Goal: Task Accomplishment & Management: Manage account settings

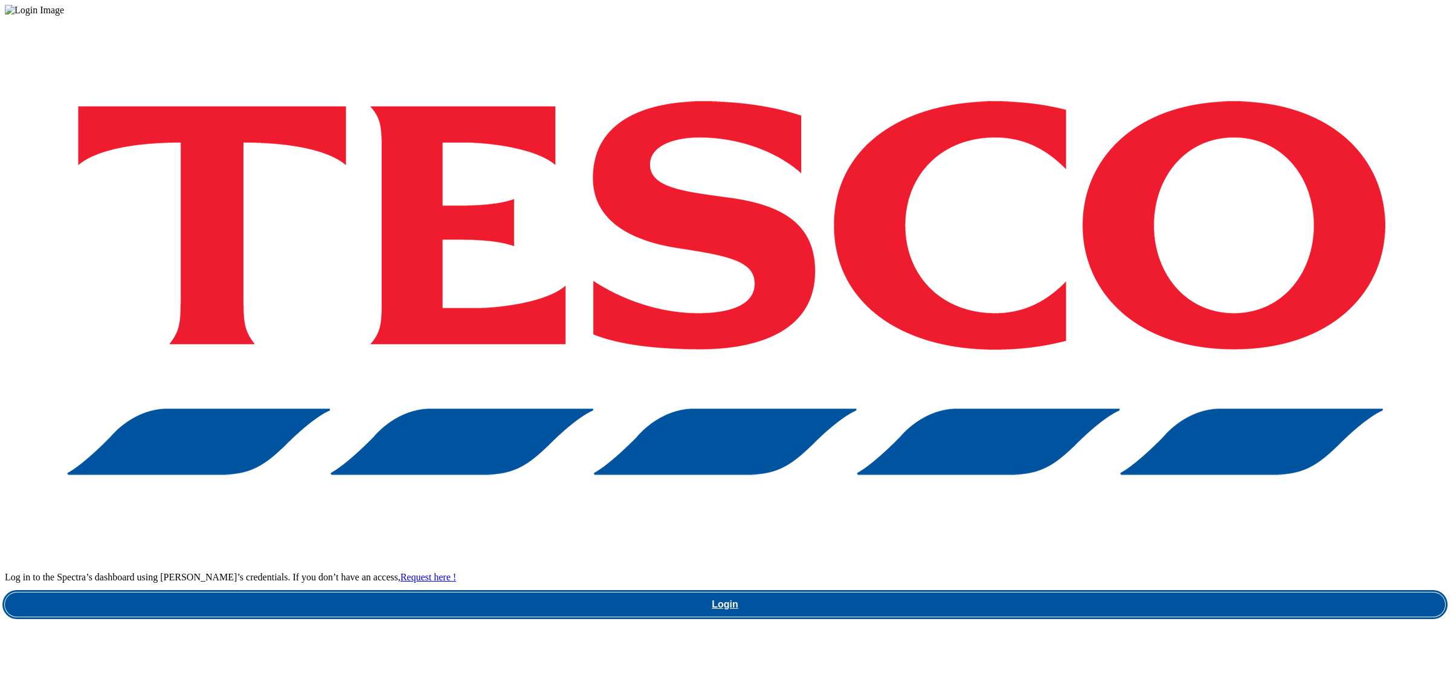
click at [1073, 592] on link "Login" at bounding box center [725, 604] width 1441 height 24
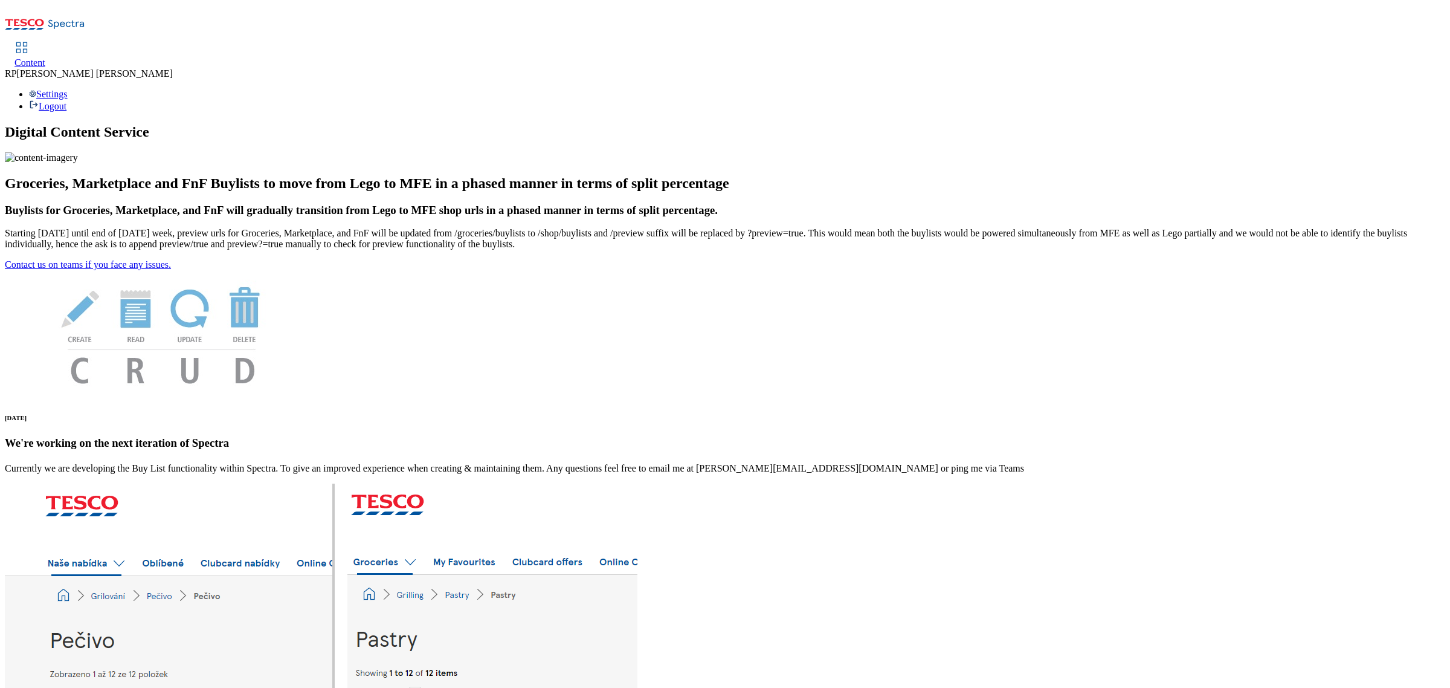
click at [45, 57] on span "Content" at bounding box center [30, 62] width 31 height 10
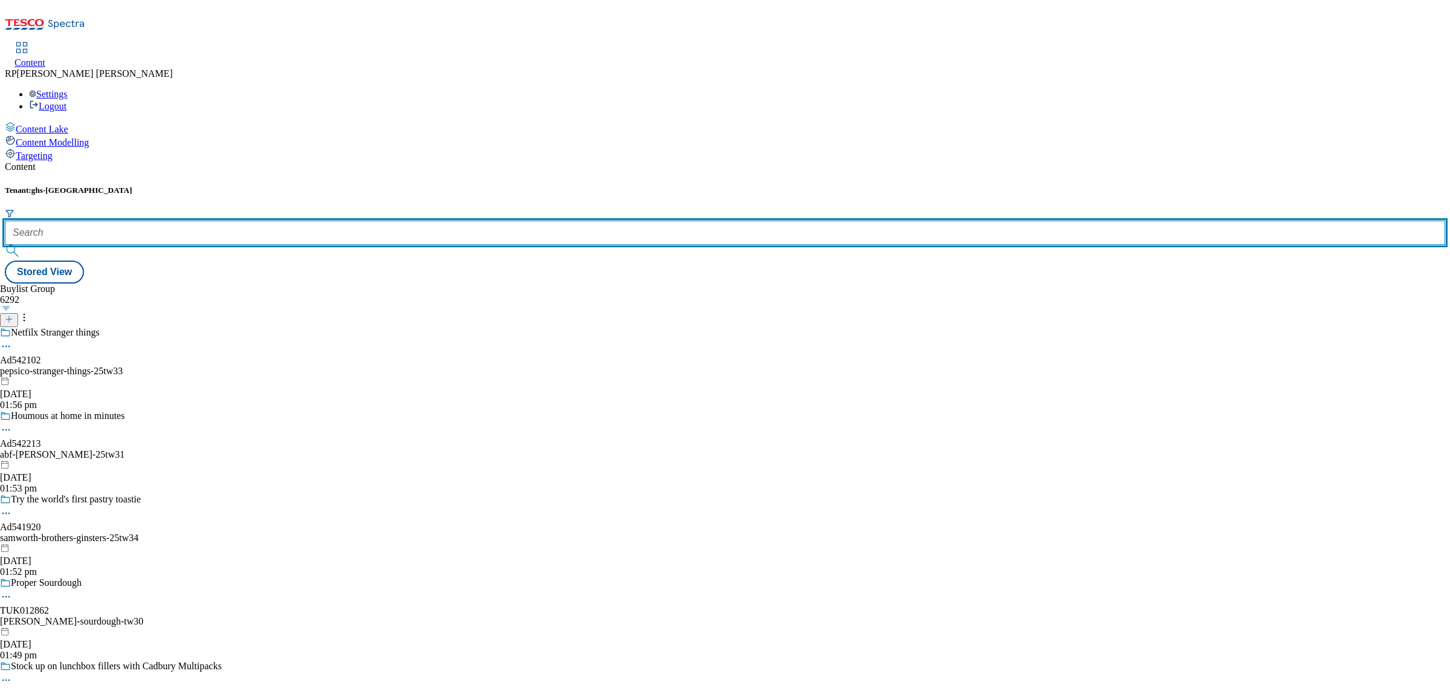
click at [288, 221] on input "text" at bounding box center [725, 233] width 1441 height 24
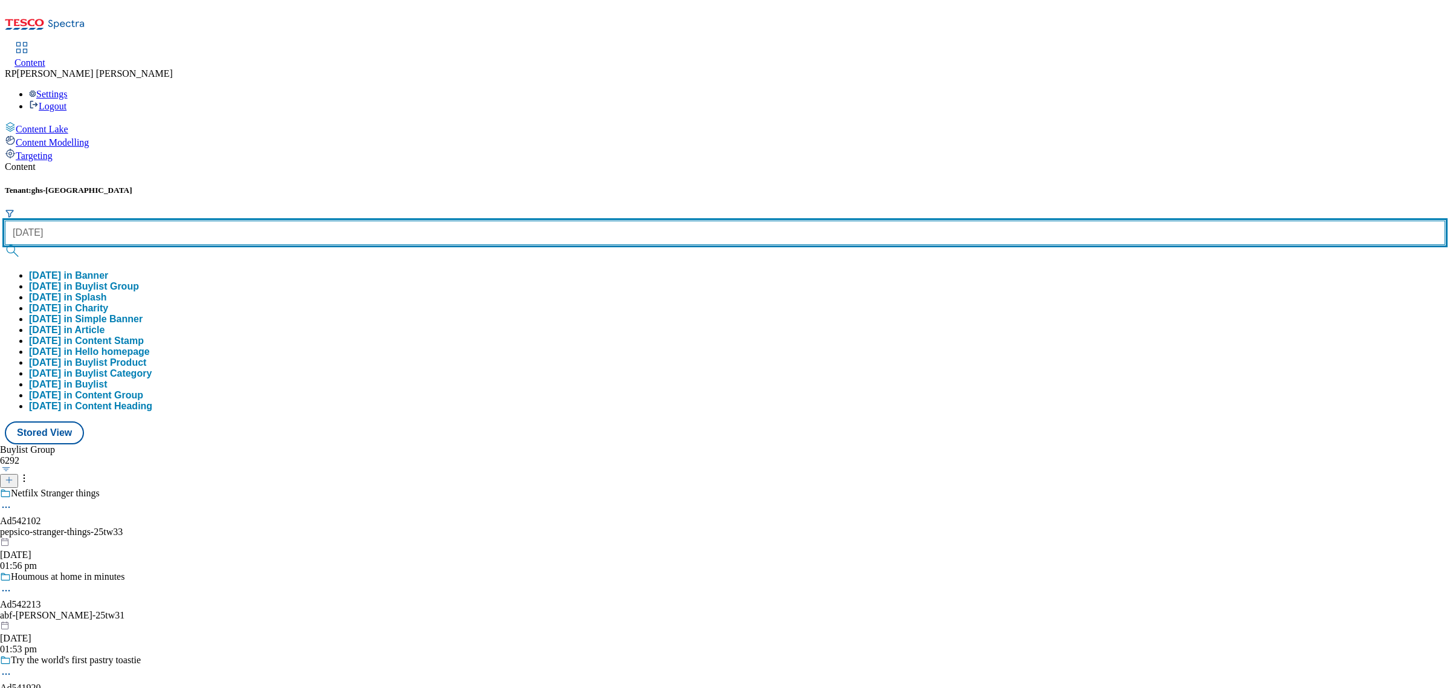
type input "halloween"
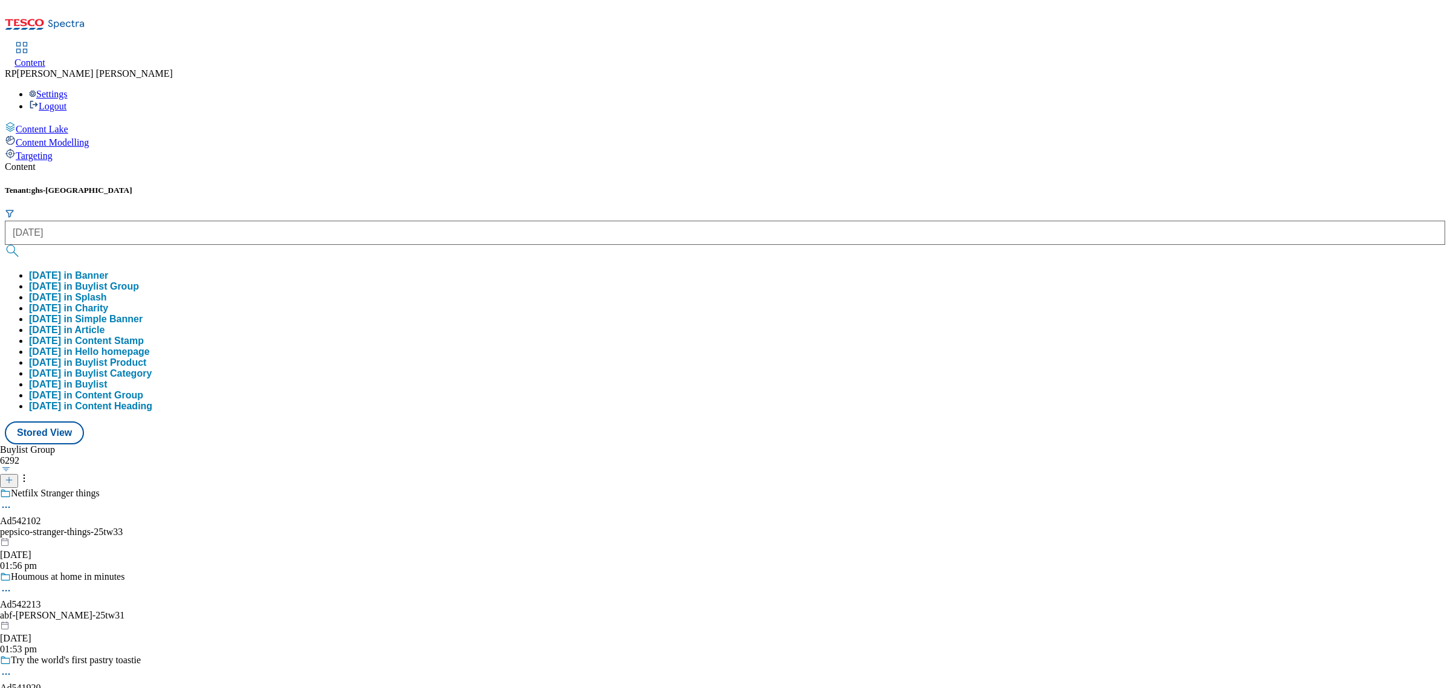
click at [139, 281] on button "halloween in Buylist Group" at bounding box center [84, 286] width 110 height 11
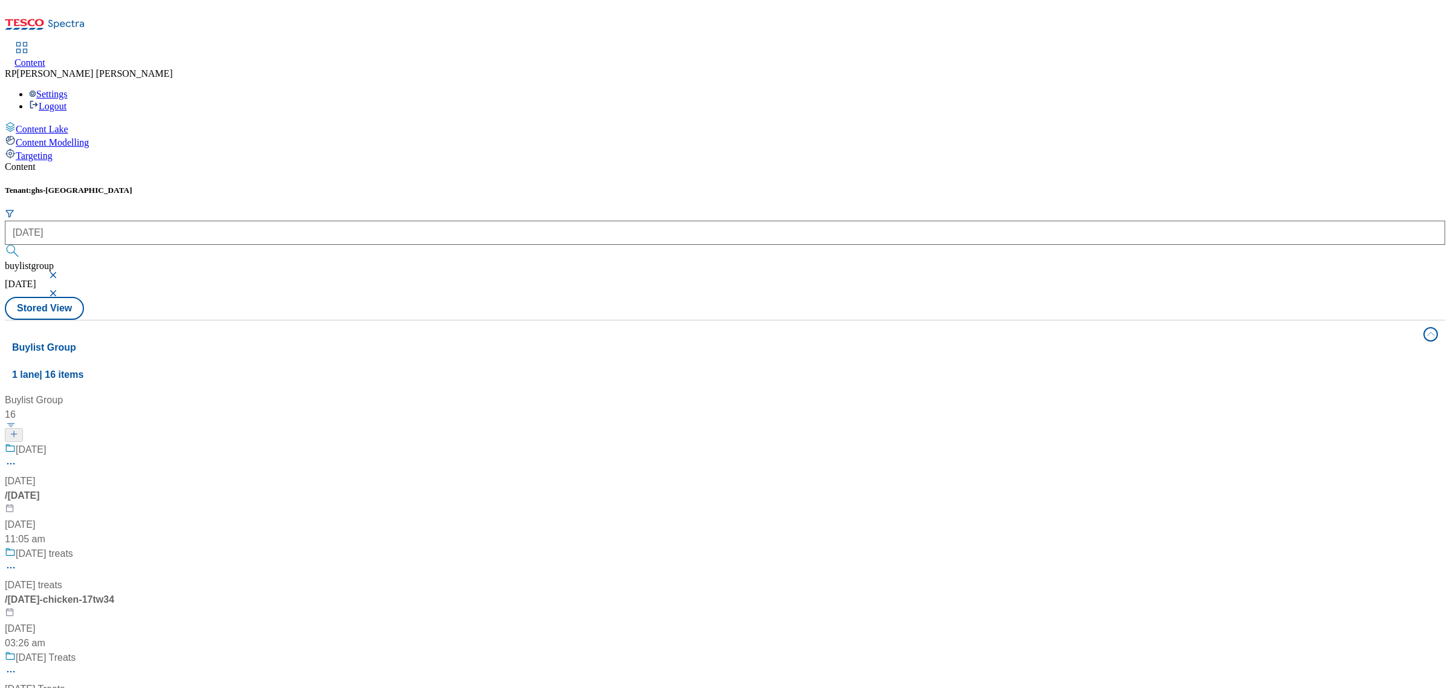
click at [156, 442] on div "Halloween Halloween / halloween 23 Sept 2024 11:05 am" at bounding box center [80, 494] width 151 height 104
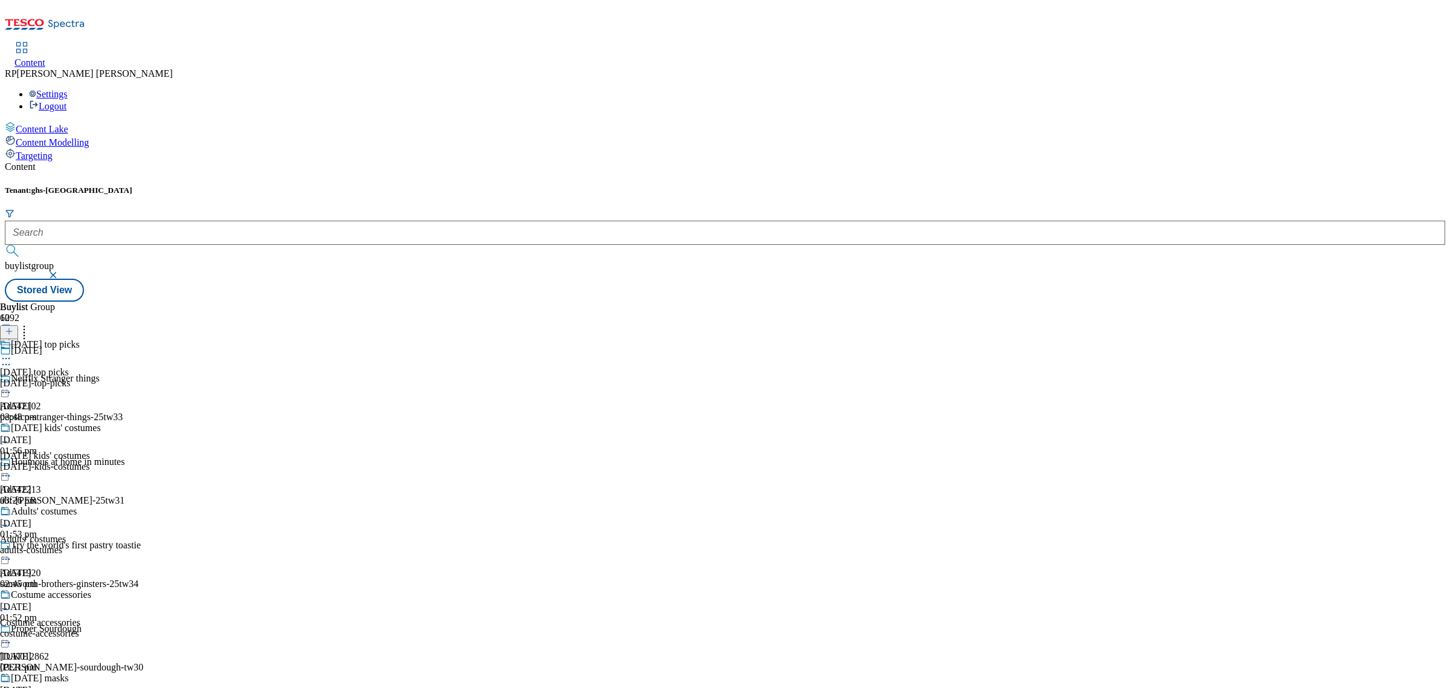
scroll to position [868, 0]
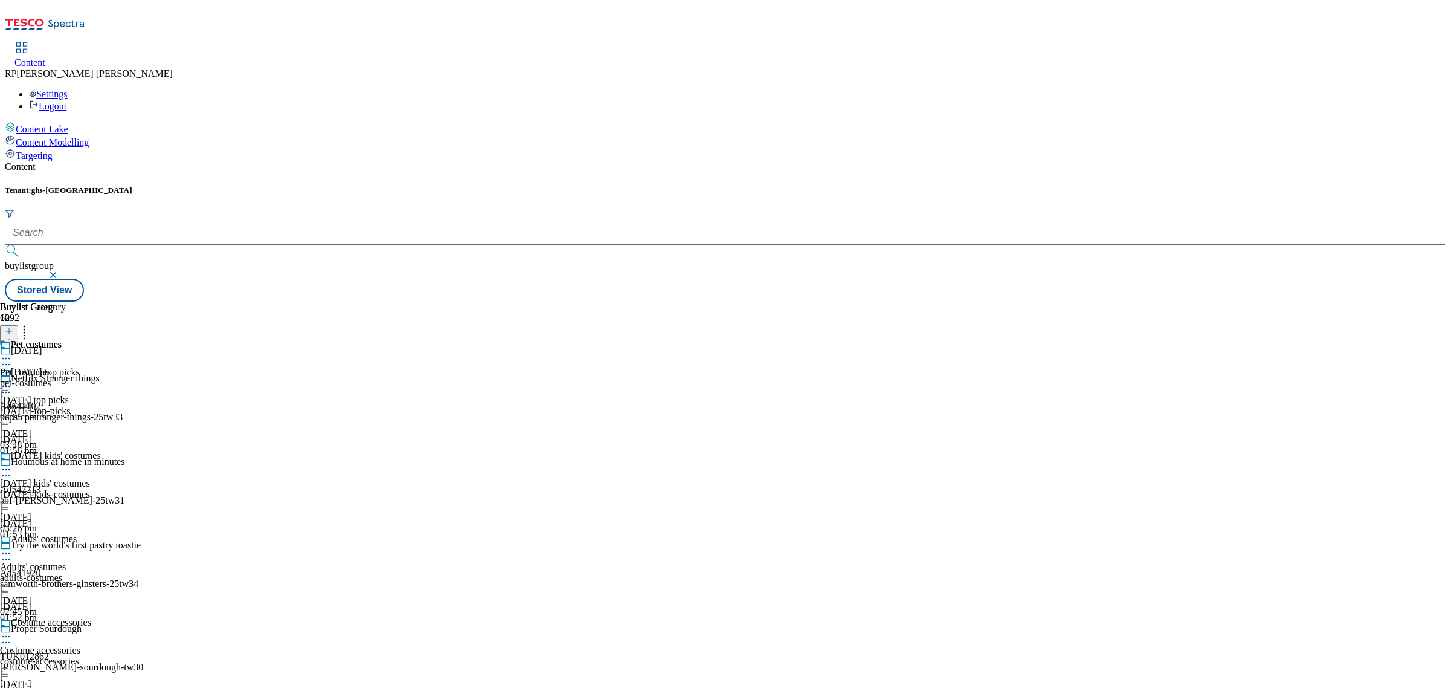
drag, startPoint x: 494, startPoint y: 488, endPoint x: 508, endPoint y: 420, distance: 69.6
click at [30, 323] on icon at bounding box center [24, 329] width 12 height 12
click at [85, 389] on div "Pet costumes Pet costumes pet-costumes 16 Sept 2025 03:05 pm" at bounding box center [42, 430] width 85 height 83
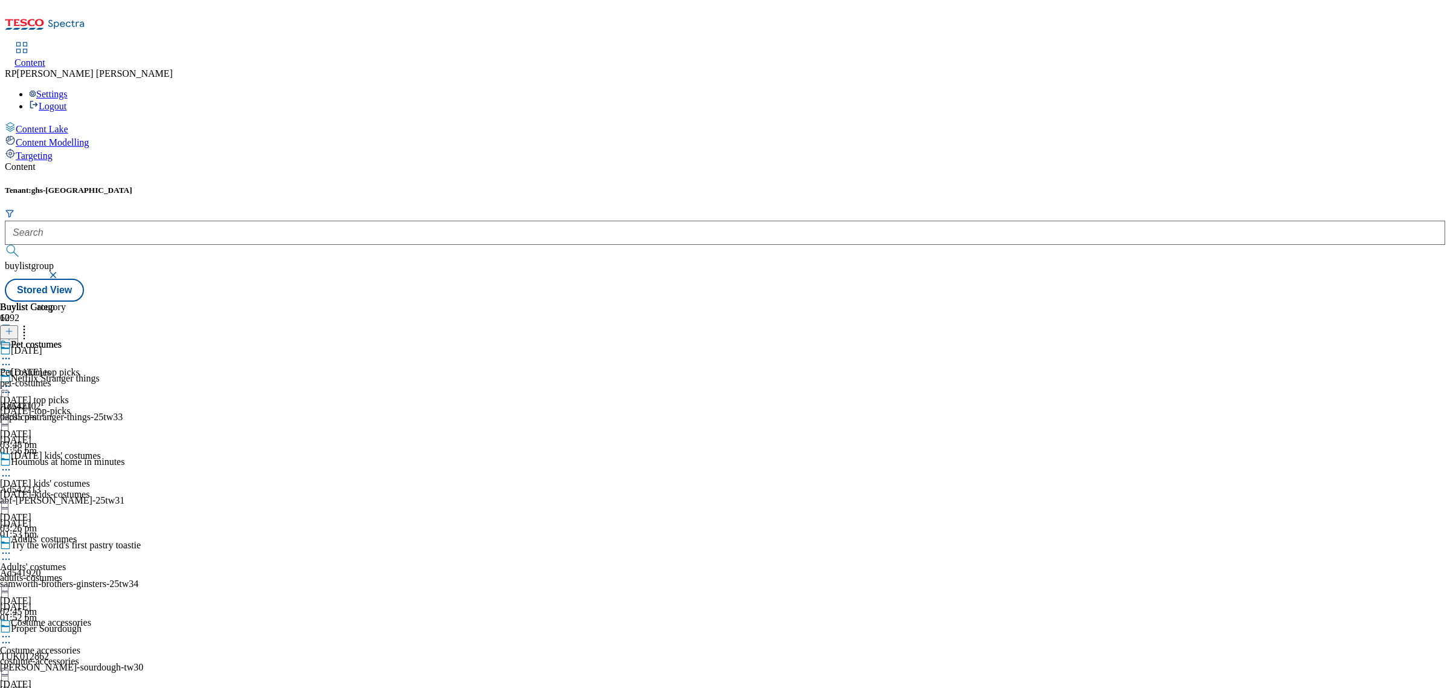
click at [30, 323] on icon at bounding box center [24, 329] width 12 height 12
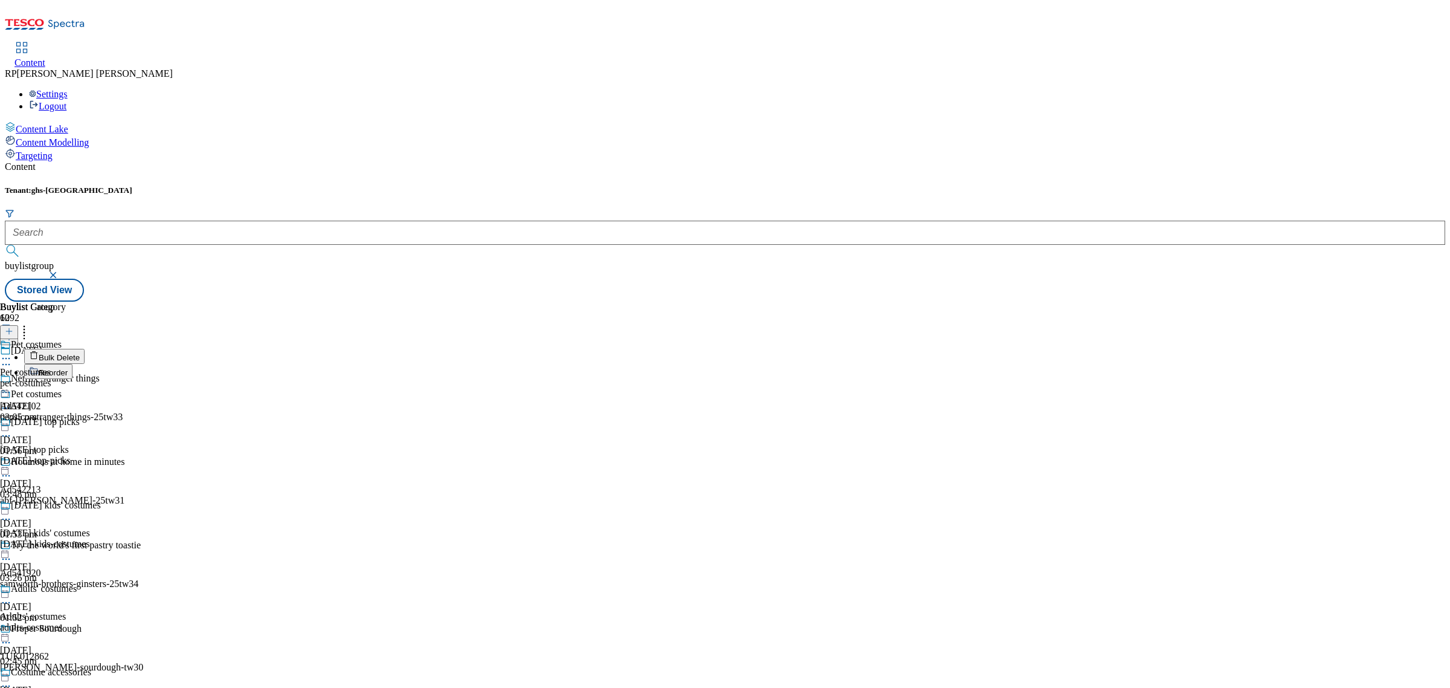
click at [68, 368] on span "Reorder" at bounding box center [53, 372] width 29 height 9
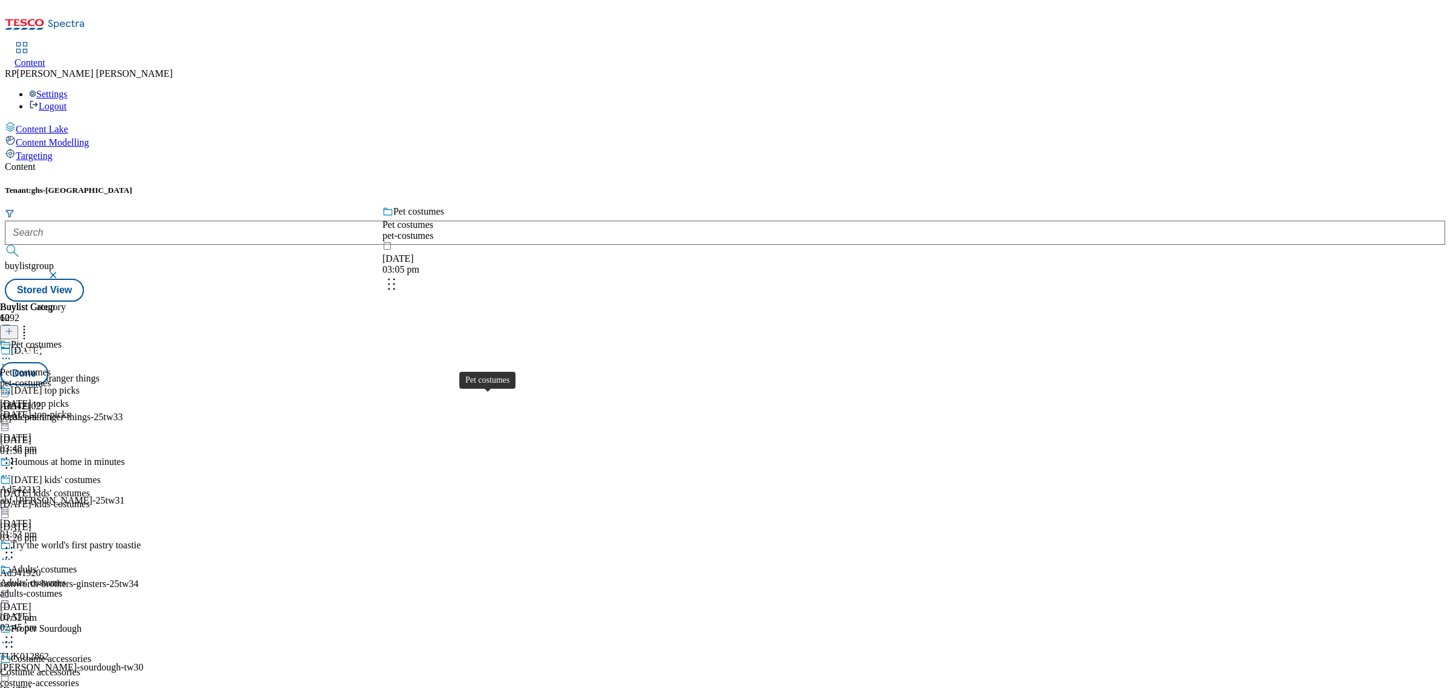
drag, startPoint x: 488, startPoint y: 479, endPoint x: 490, endPoint y: 252, distance: 226.6
click at [476, 236] on body "Icons icon_account icon_add icon_backward_link icon_basket icon_benefits icon_c…" at bounding box center [725, 153] width 1441 height 297
drag, startPoint x: 460, startPoint y: 506, endPoint x: 478, endPoint y: 257, distance: 249.0
click at [478, 257] on body "Icons icon_account icon_add icon_backward_link icon_basket icon_benefits icon_c…" at bounding box center [725, 153] width 1441 height 297
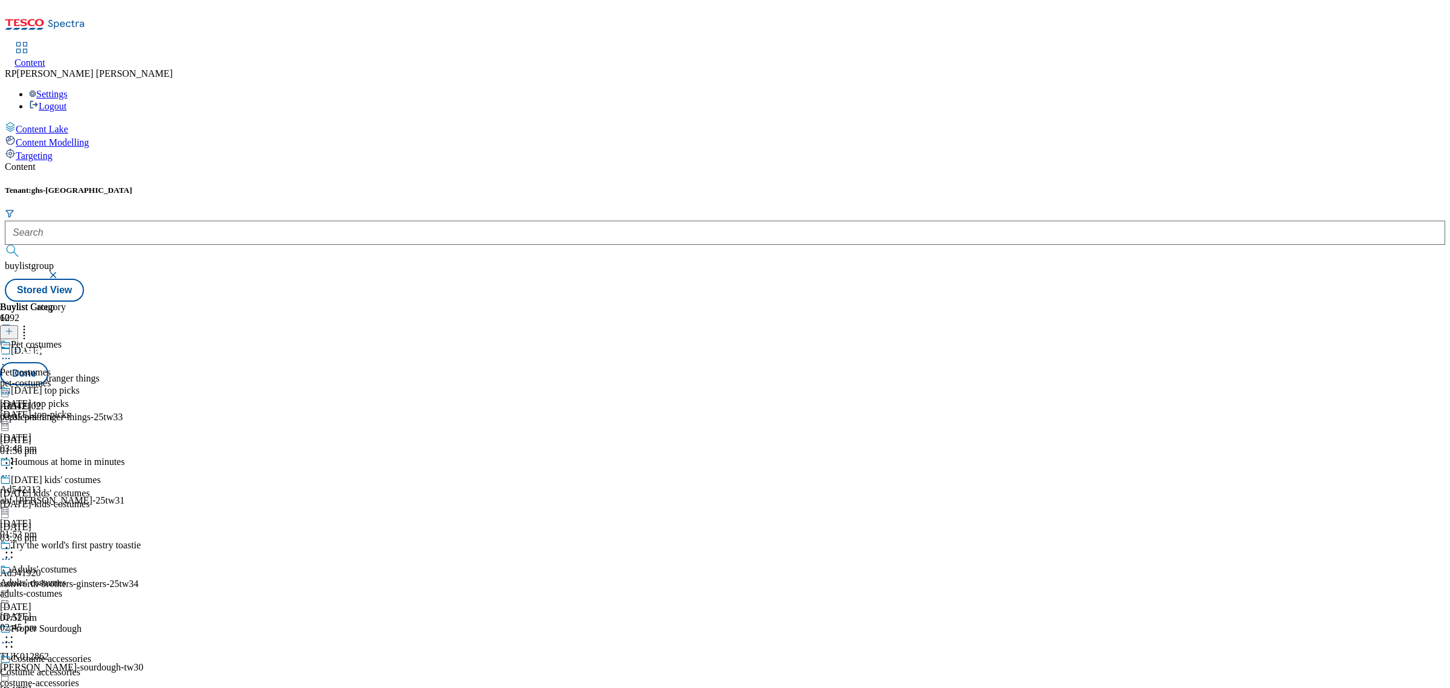
scroll to position [248, 0]
drag, startPoint x: 493, startPoint y: 500, endPoint x: 485, endPoint y: 234, distance: 266.6
click at [485, 234] on body "Icons icon_account icon_add icon_backward_link icon_basket icon_benefits icon_c…" at bounding box center [725, 153] width 1441 height 297
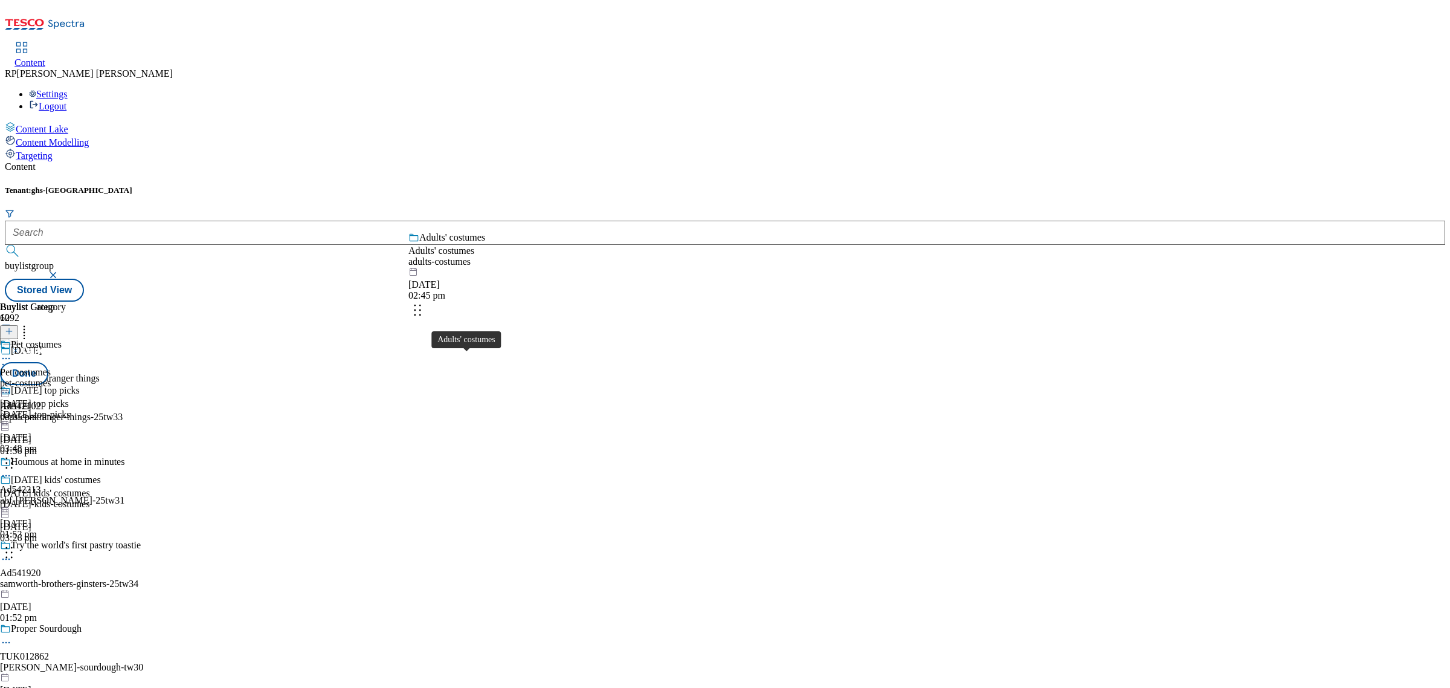
drag, startPoint x: 488, startPoint y: 369, endPoint x: 500, endPoint y: 257, distance: 111.8
click at [500, 257] on body "Icons icon_account icon_add icon_backward_link icon_basket icon_benefits icon_c…" at bounding box center [725, 153] width 1441 height 297
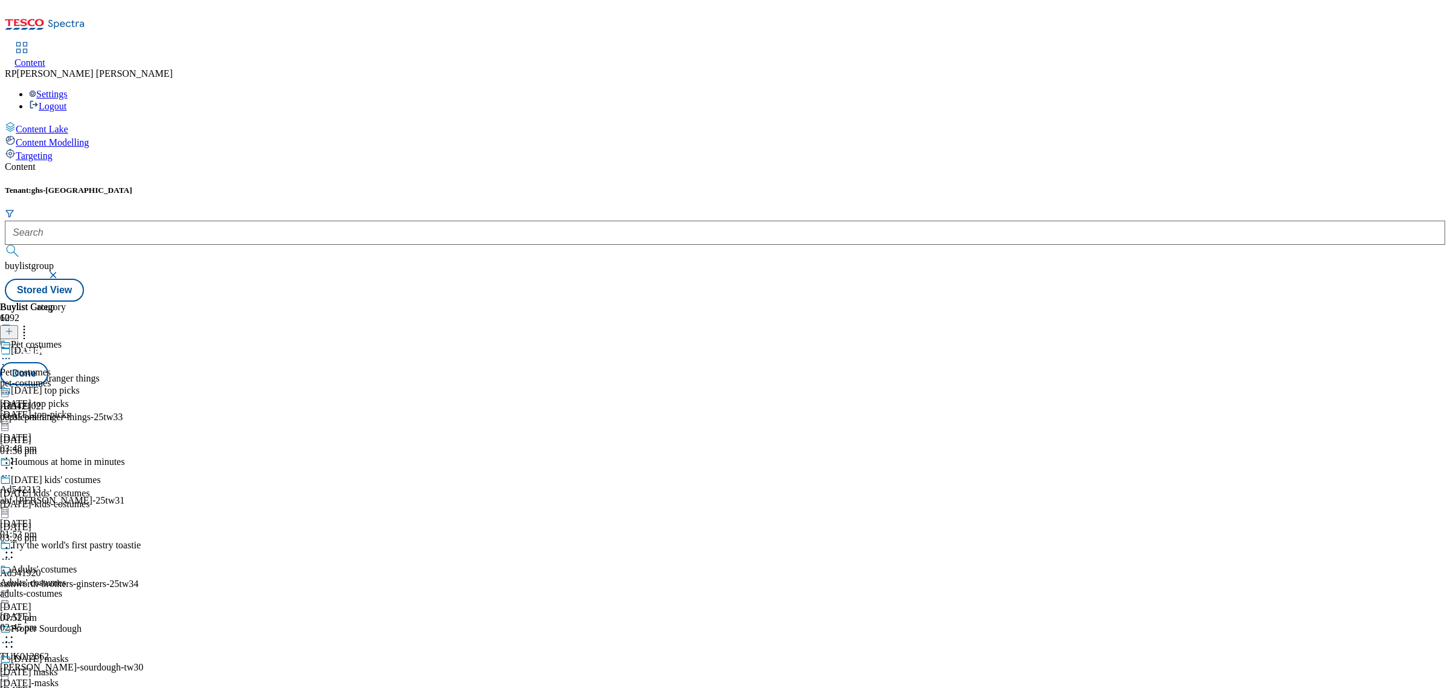
scroll to position [486, 0]
drag, startPoint x: 503, startPoint y: 394, endPoint x: 514, endPoint y: 249, distance: 145.5
click at [514, 249] on body "Icons icon_account icon_add icon_backward_link icon_basket icon_benefits icon_c…" at bounding box center [725, 153] width 1441 height 297
drag, startPoint x: 503, startPoint y: 390, endPoint x: 497, endPoint y: 184, distance: 206.2
click at [497, 184] on body "Icons icon_account icon_add icon_backward_link icon_basket icon_benefits icon_c…" at bounding box center [725, 153] width 1441 height 297
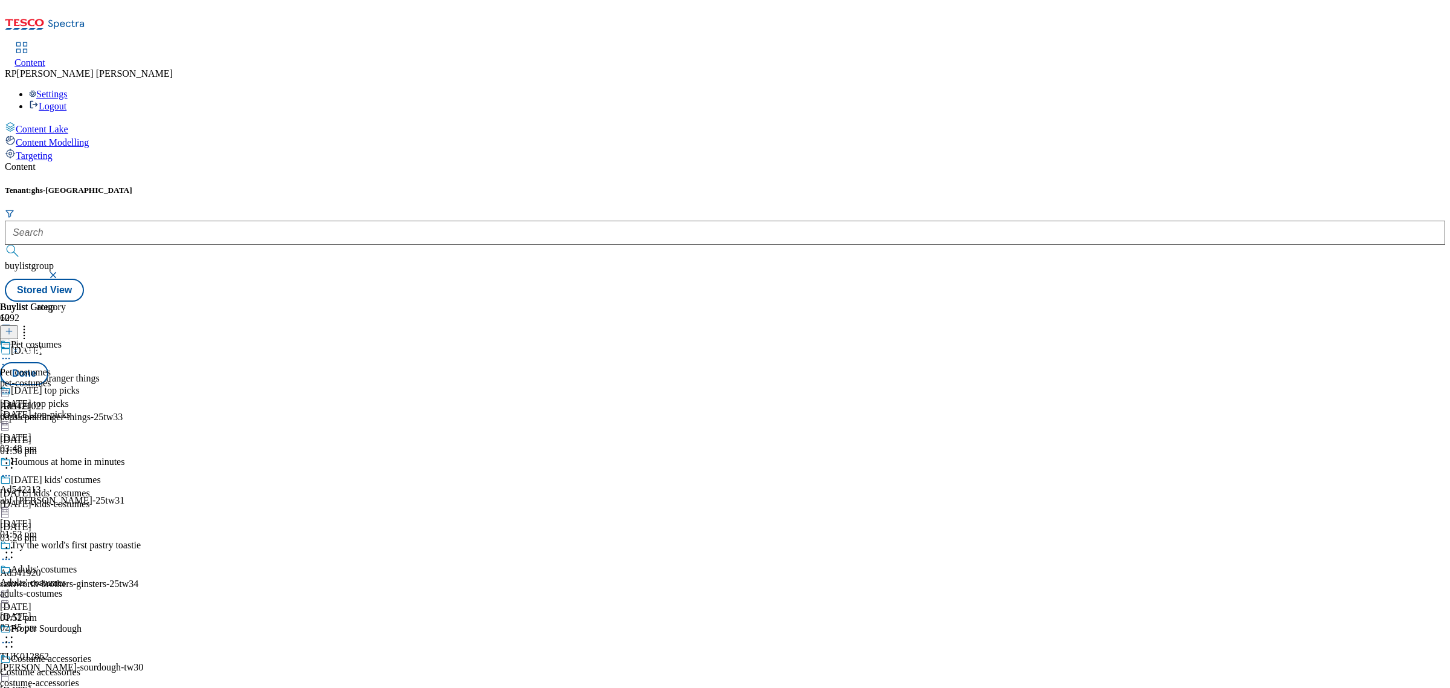
scroll to position [868, 0]
click at [48, 362] on button "Done" at bounding box center [24, 373] width 48 height 23
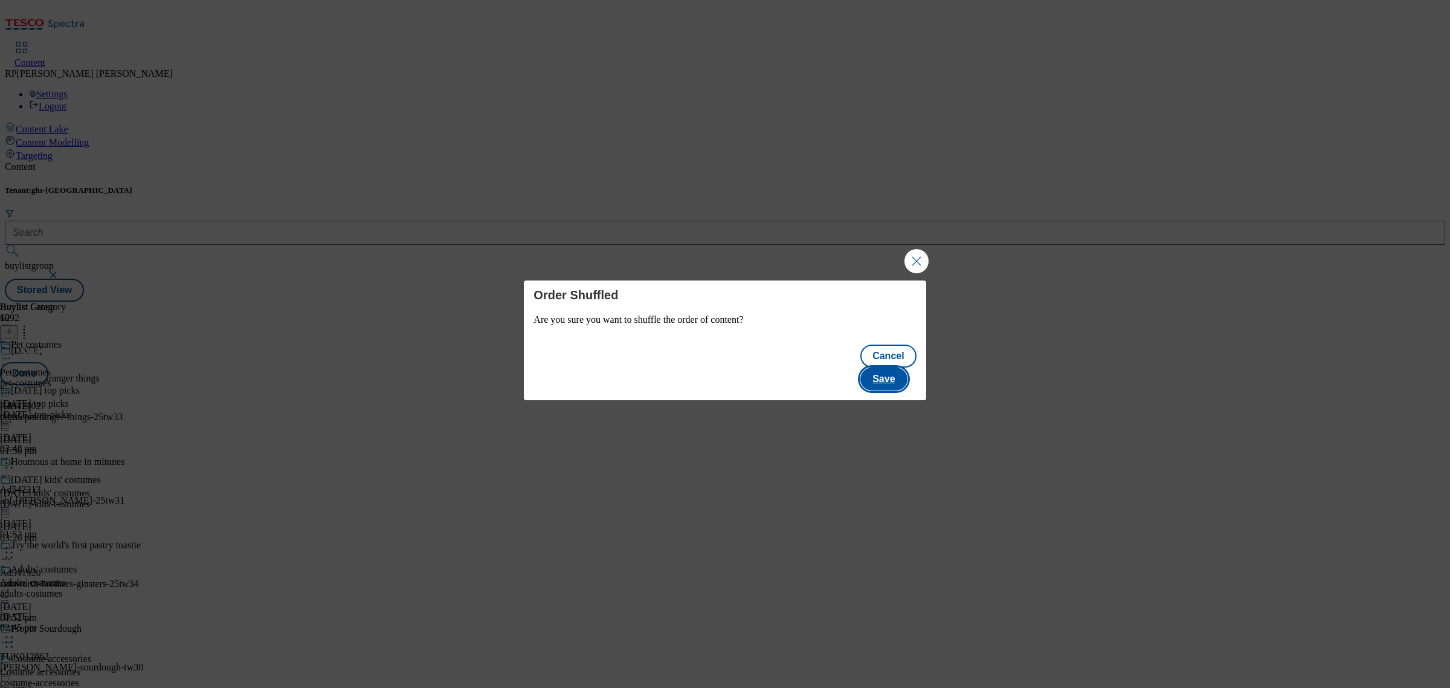
click at [899, 367] on button "Save" at bounding box center [884, 378] width 47 height 23
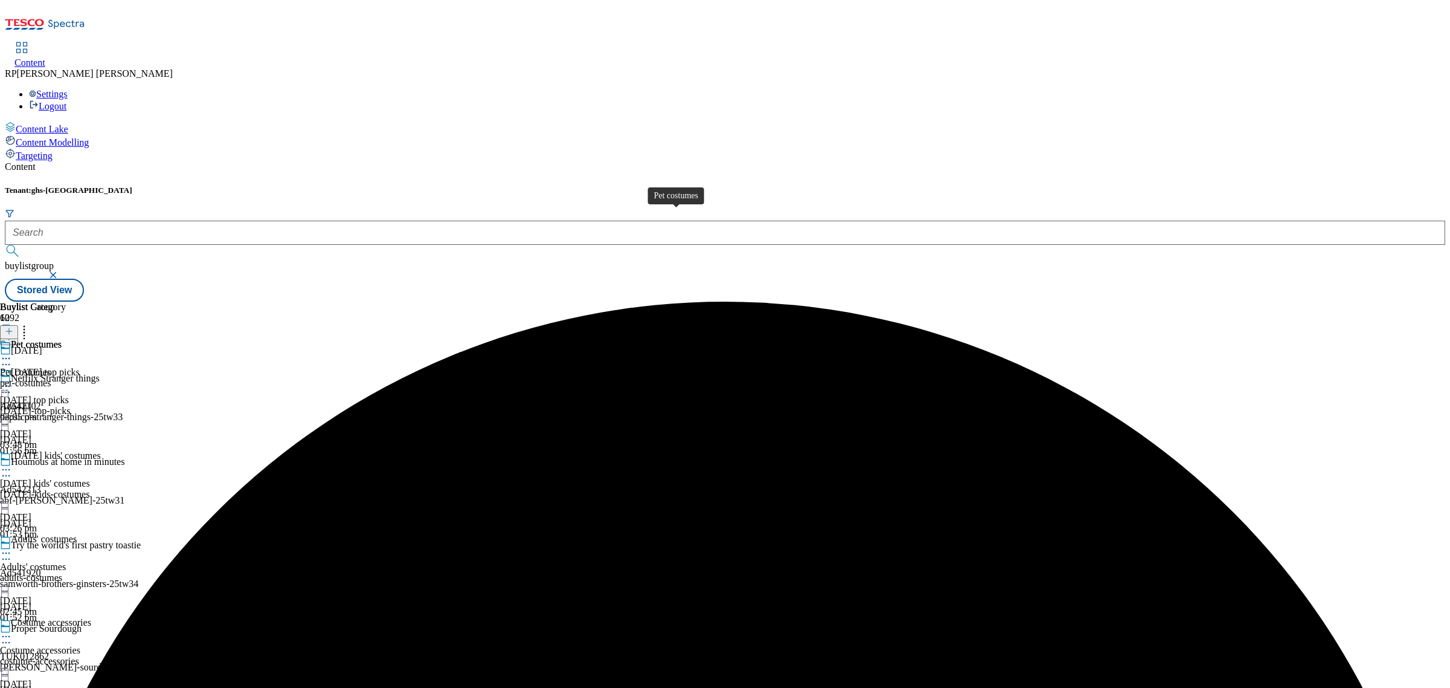
click at [51, 367] on span "Pet costumes" at bounding box center [25, 372] width 51 height 11
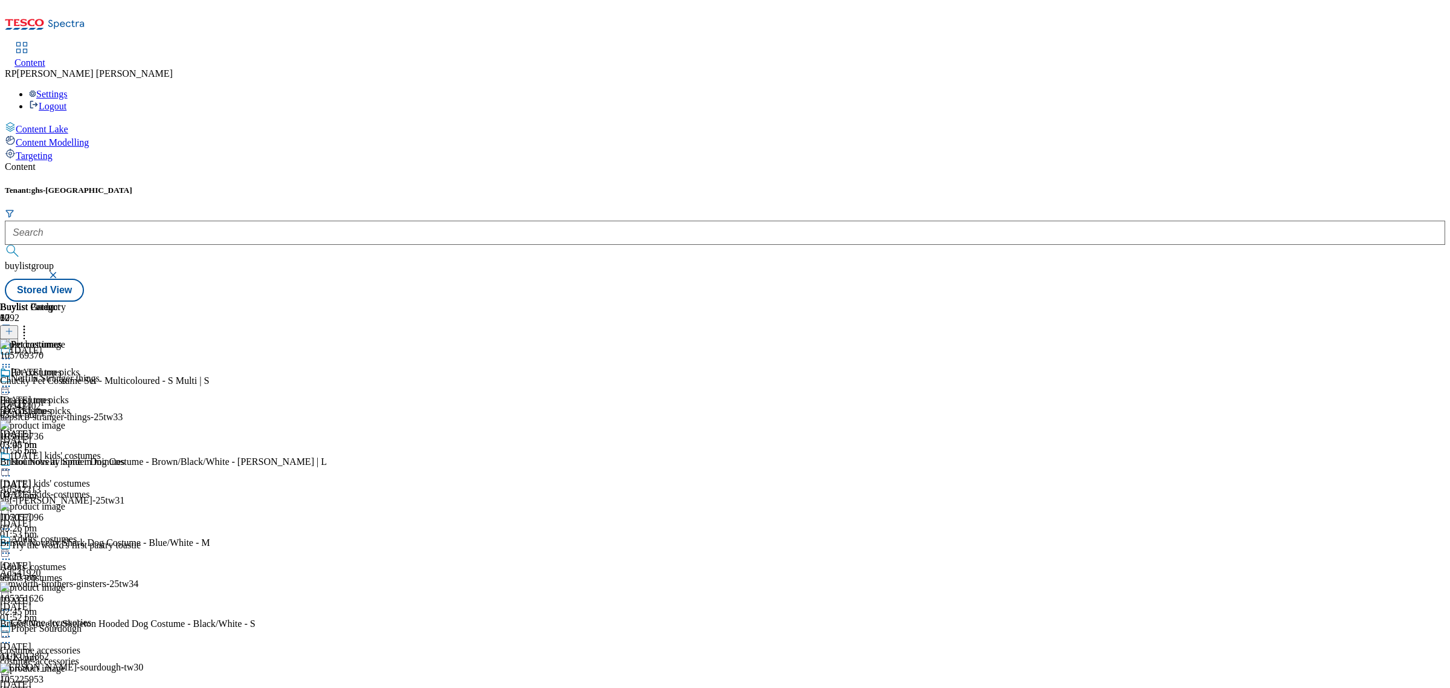
click at [13, 327] on icon at bounding box center [9, 331] width 8 height 8
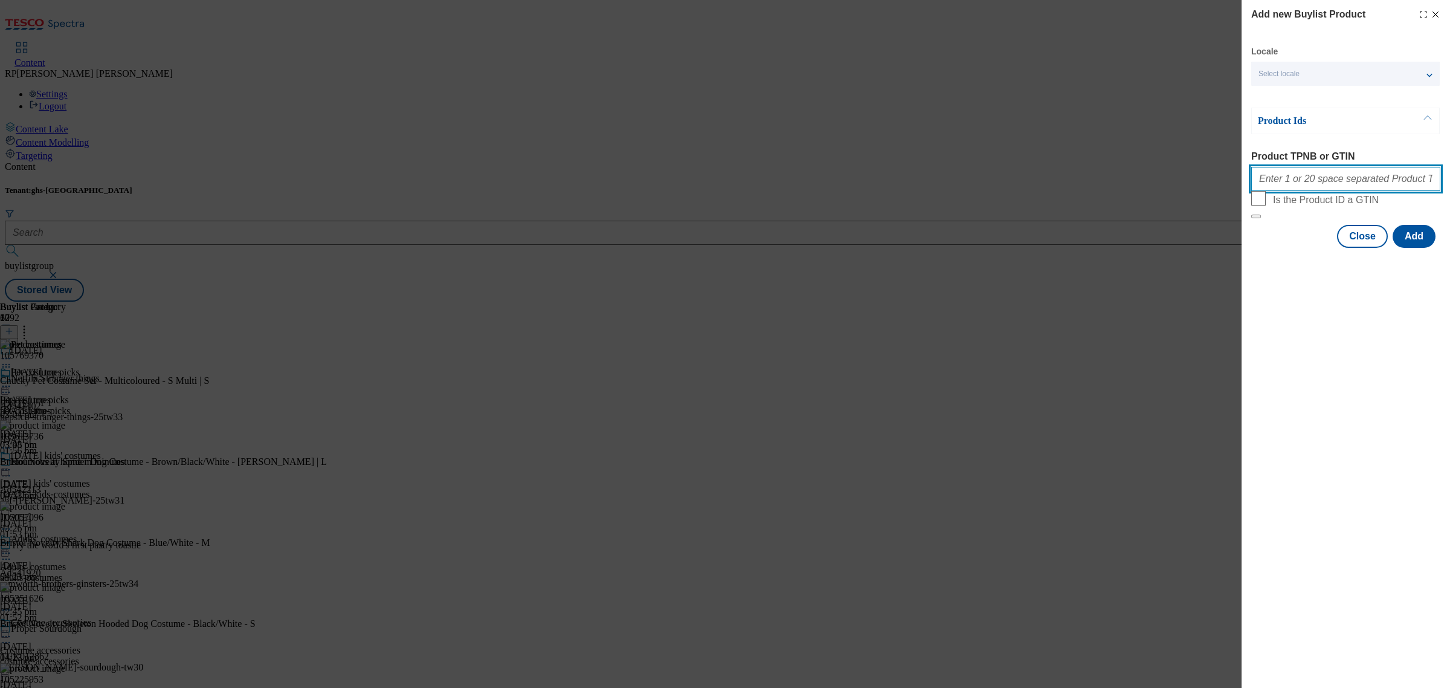
click at [1392, 179] on input "Product TPNB or GTIN" at bounding box center [1346, 179] width 189 height 24
paste input "111192431 111192427 105225757 105225856 105225839 105225732 105225758 105613743…"
type input "111192431 111192427 105225757 105225856 105225839 105225732 105225758 105613743…"
click at [1423, 248] on button "Add" at bounding box center [1414, 236] width 43 height 23
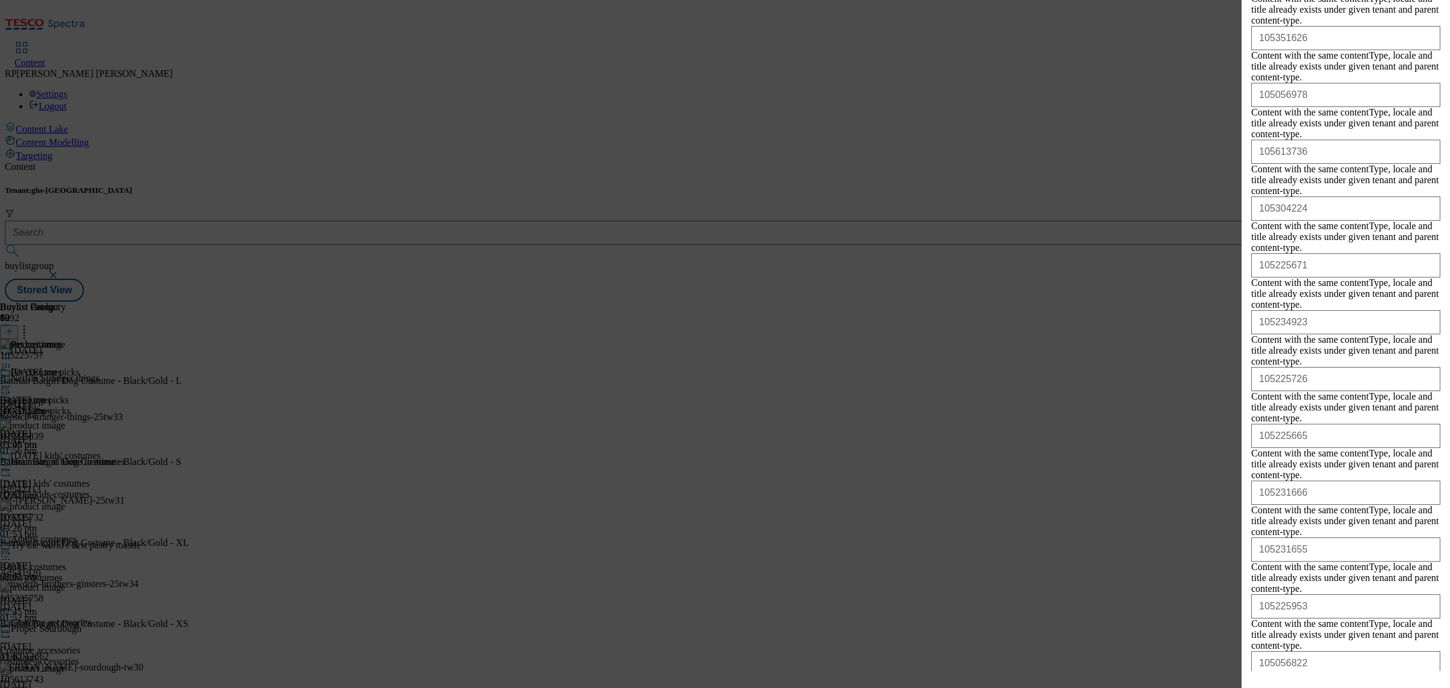
scroll to position [1255, 0]
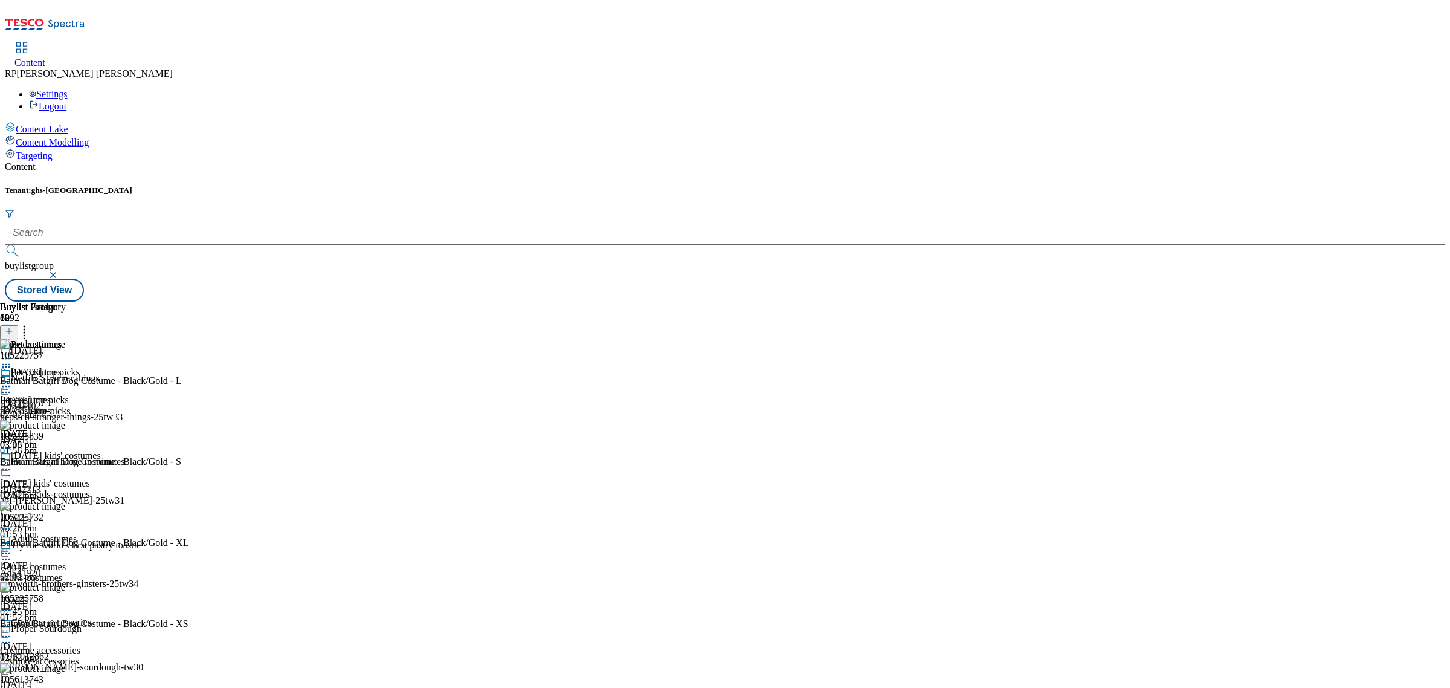
scroll to position [0, 0]
click at [12, 380] on icon at bounding box center [6, 386] width 12 height 12
click at [100, 491] on span "Open Preview Url" at bounding box center [68, 495] width 63 height 9
click at [66, 367] on div "Pet costumes" at bounding box center [33, 381] width 66 height 28
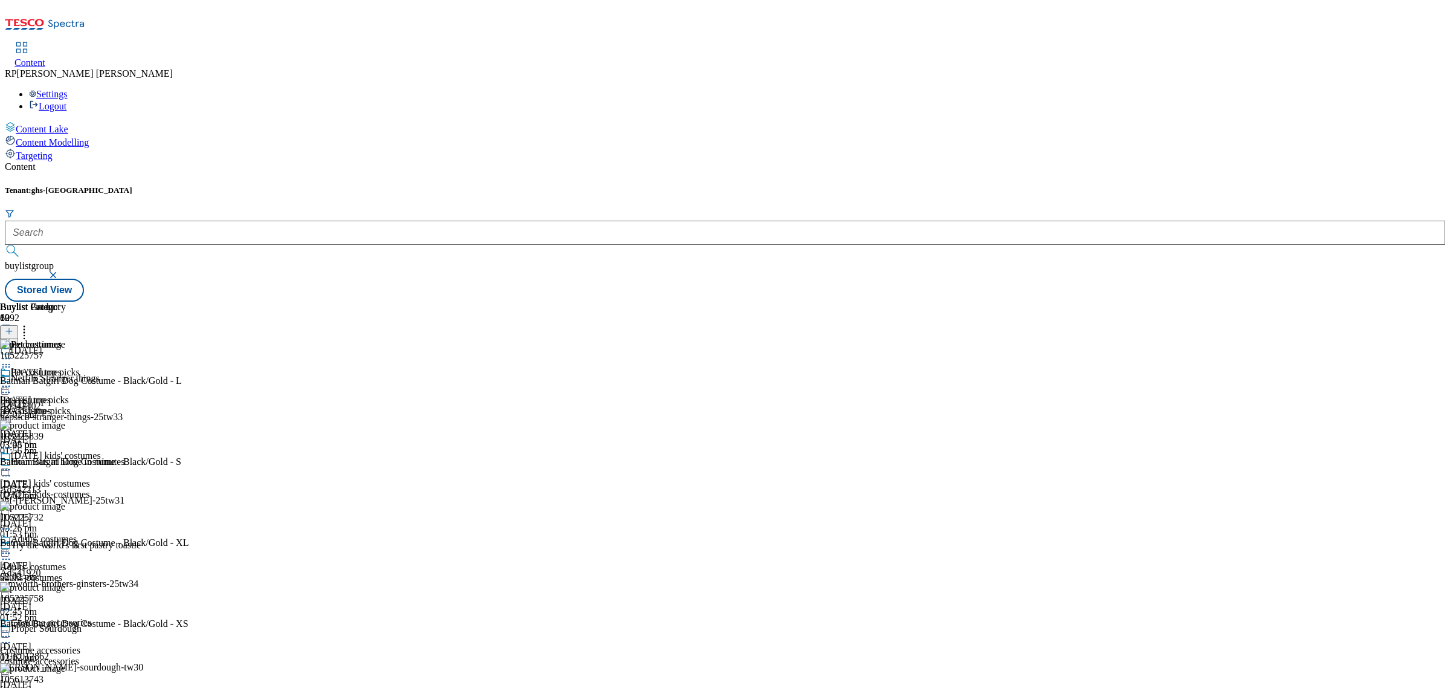
click at [12, 380] on icon at bounding box center [6, 386] width 12 height 12
click at [81, 515] on button "Un-publish" at bounding box center [52, 522] width 57 height 14
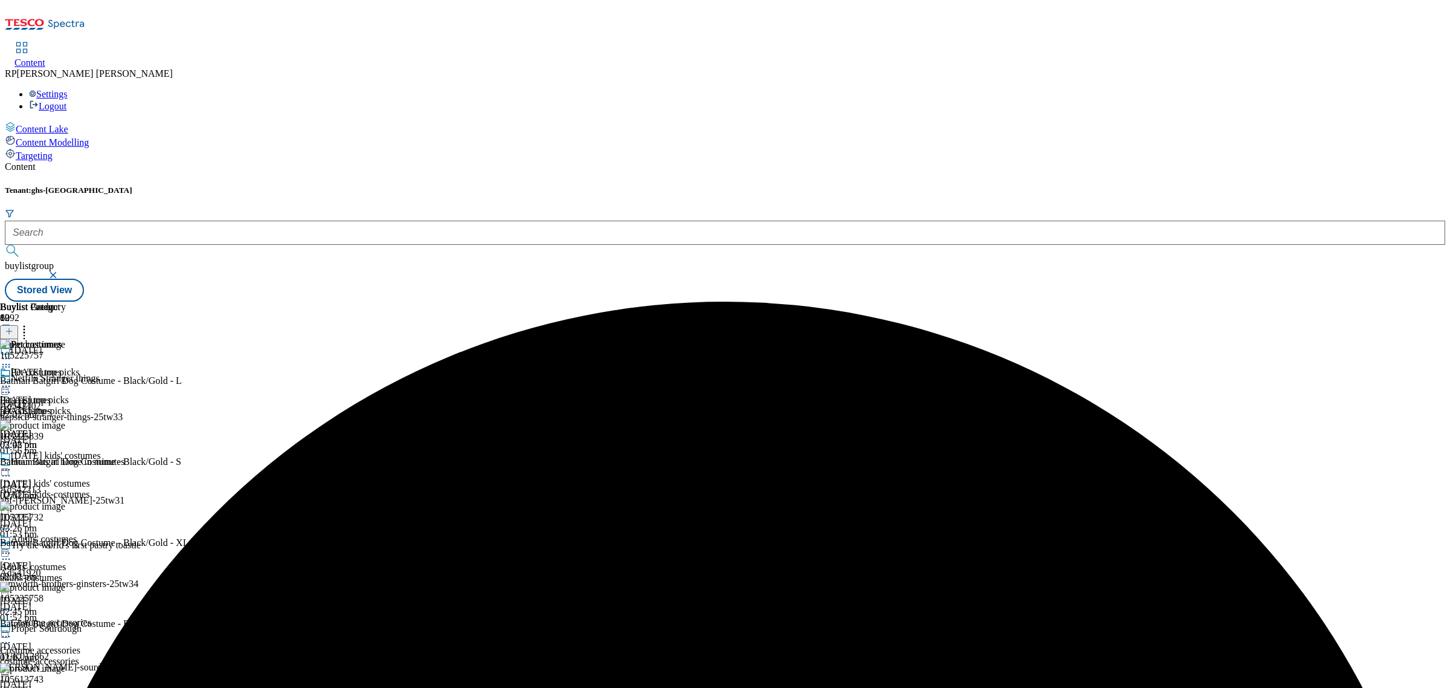
click at [12, 380] on icon at bounding box center [6, 386] width 12 height 12
click at [78, 477] on span "Un-preview" at bounding box center [57, 481] width 40 height 9
click at [12, 380] on icon at bounding box center [6, 386] width 12 height 12
click at [66, 463] on span "Preview" at bounding box center [51, 467] width 28 height 9
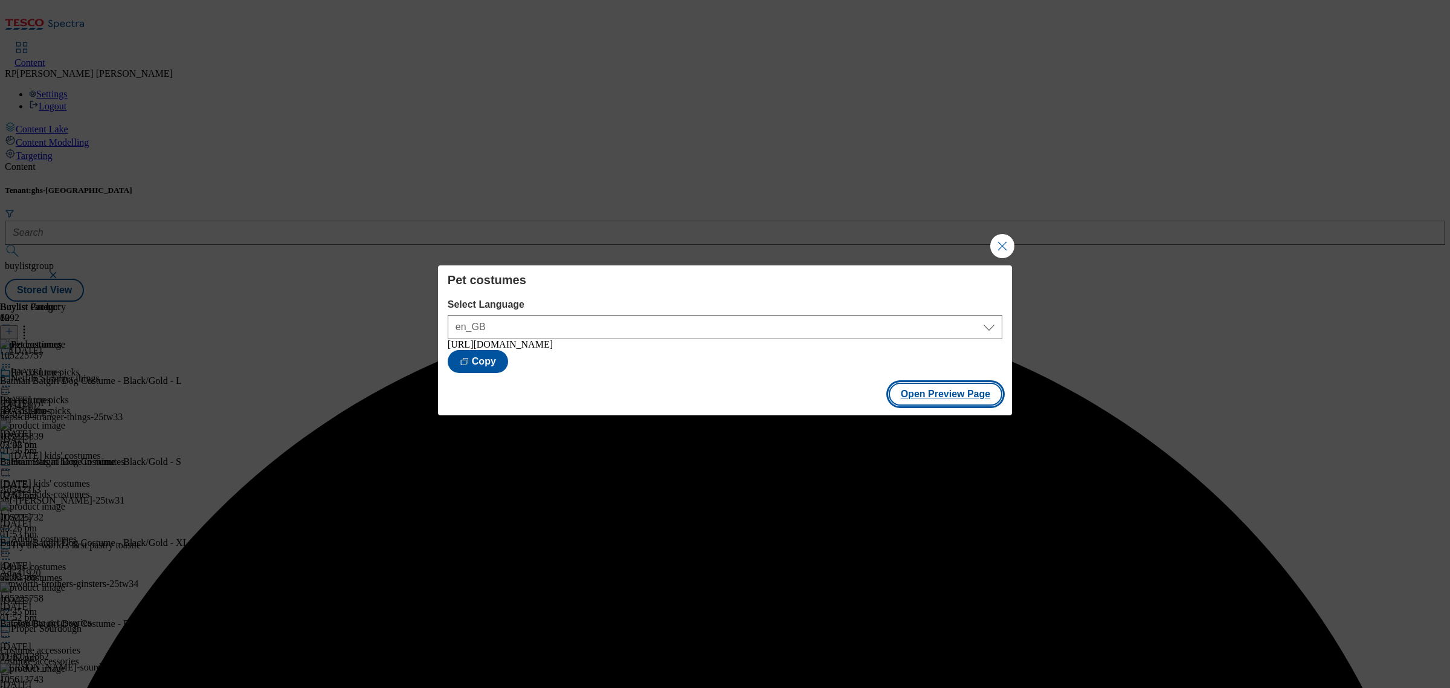
click at [938, 401] on button "Open Preview Page" at bounding box center [946, 394] width 114 height 23
click at [1003, 245] on button "Close Modal" at bounding box center [1002, 246] width 24 height 24
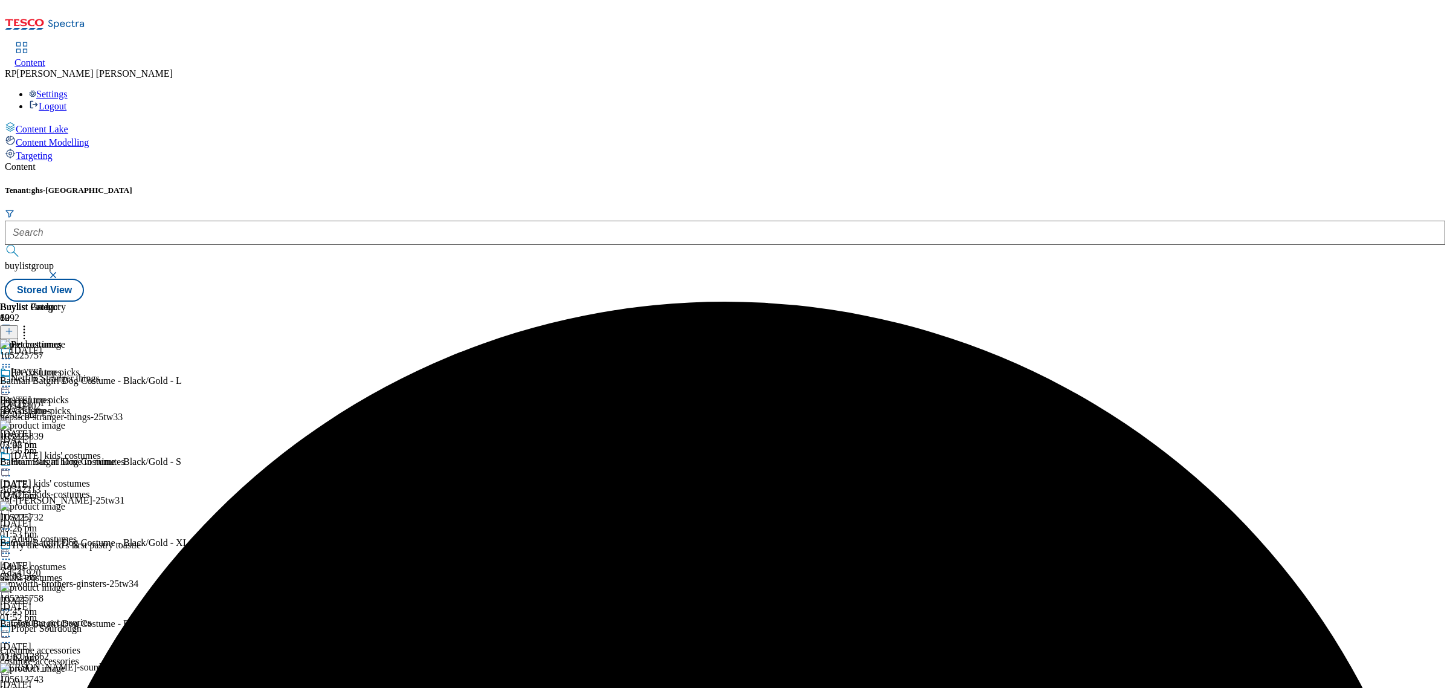
click at [66, 380] on div at bounding box center [33, 387] width 66 height 15
click at [64, 505] on span "Publish" at bounding box center [50, 509] width 27 height 9
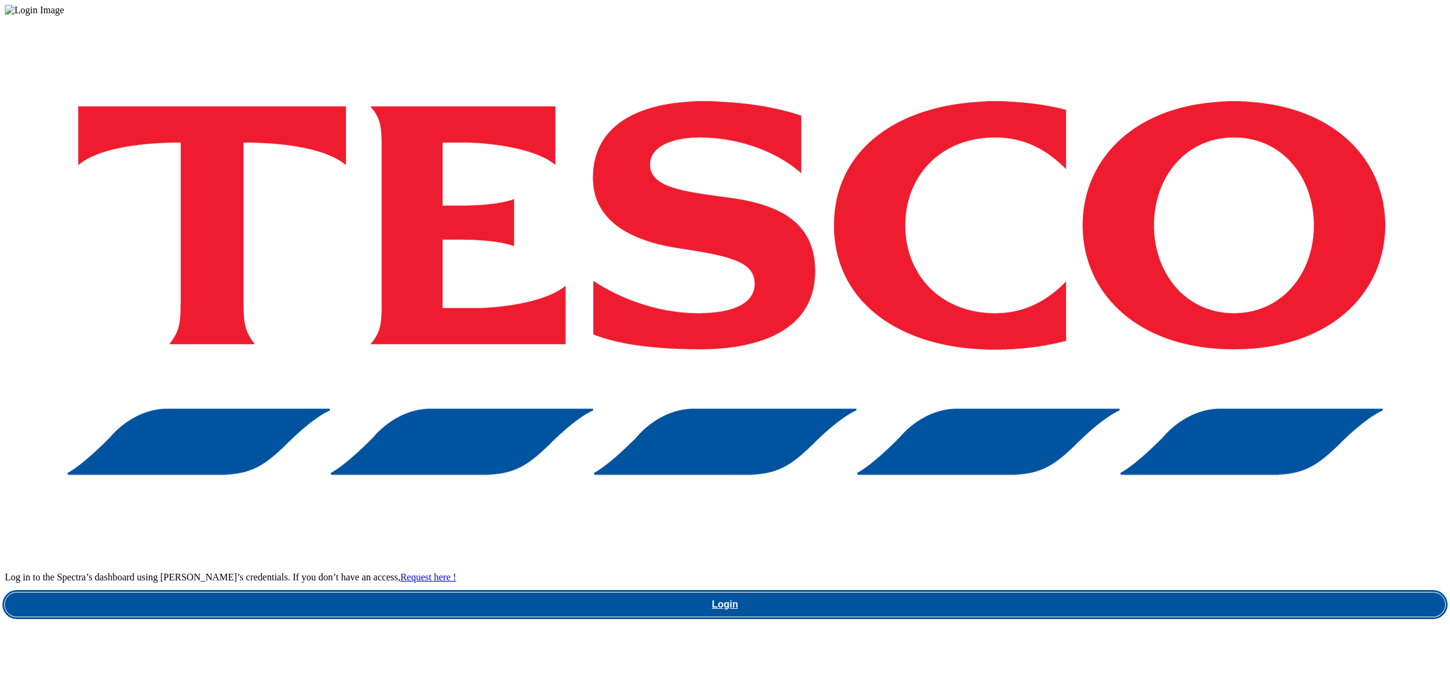
click at [1092, 592] on link "Login" at bounding box center [725, 604] width 1441 height 24
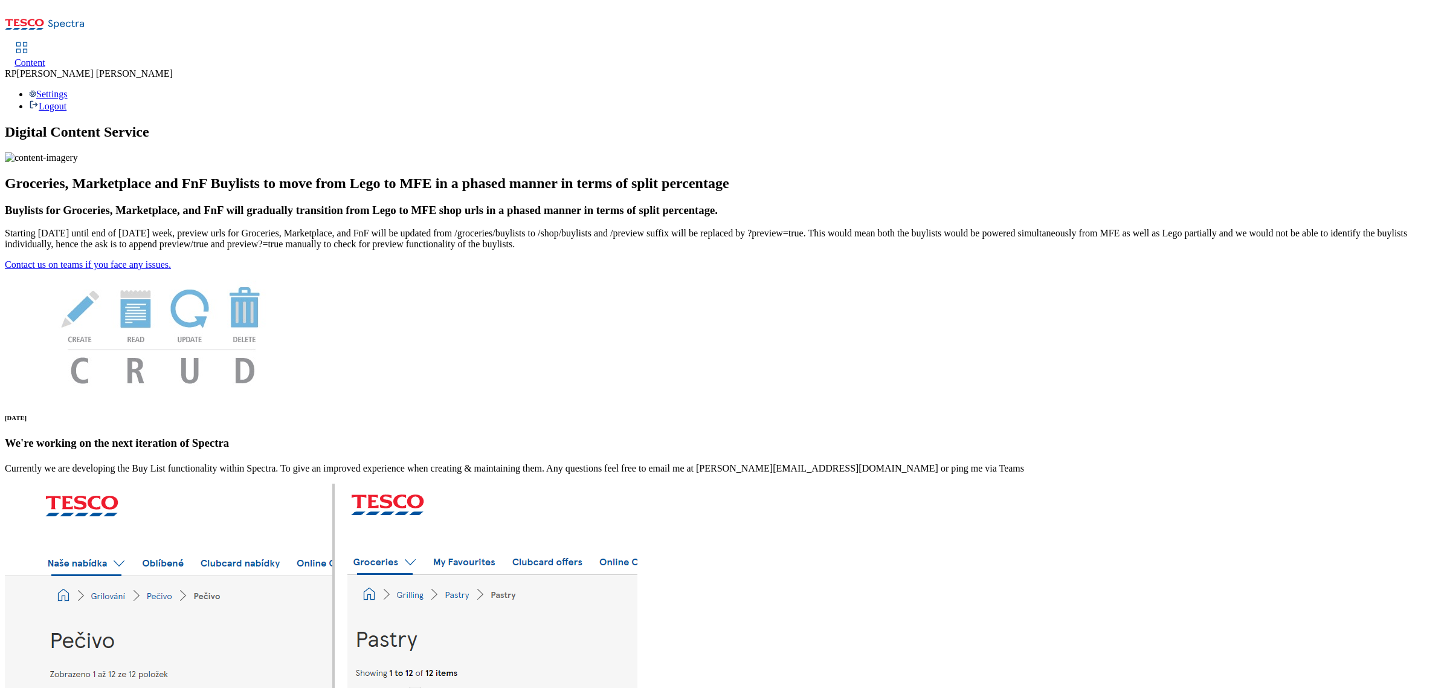
click at [45, 57] on span "Content" at bounding box center [30, 62] width 31 height 10
